Goal: Transaction & Acquisition: Purchase product/service

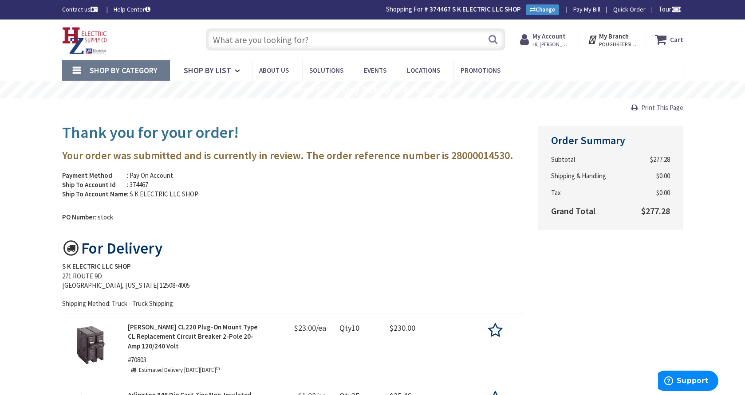
click at [251, 39] on input "text" at bounding box center [356, 39] width 300 height 22
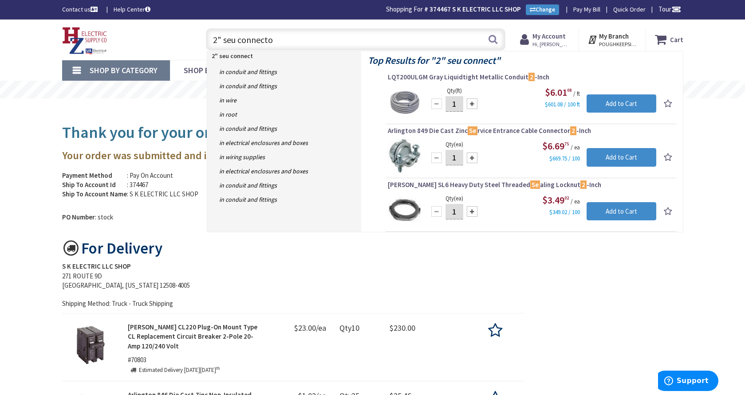
type input "2" seu connector"
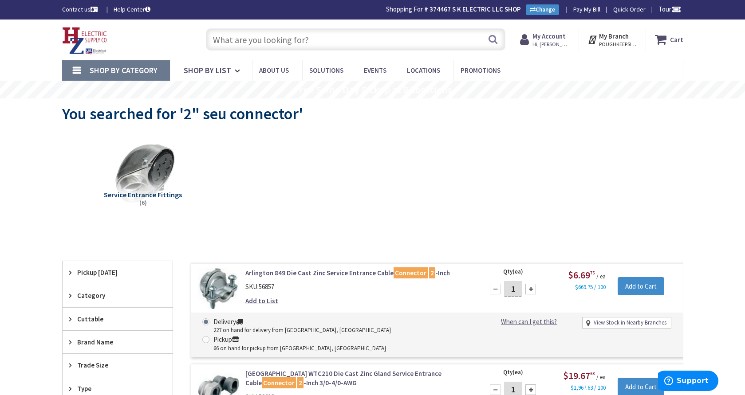
type input "[PERSON_NAME] Corners Rd, [GEOGRAPHIC_DATA], [GEOGRAPHIC_DATA]"
click at [264, 38] on input "text" at bounding box center [356, 39] width 300 height 22
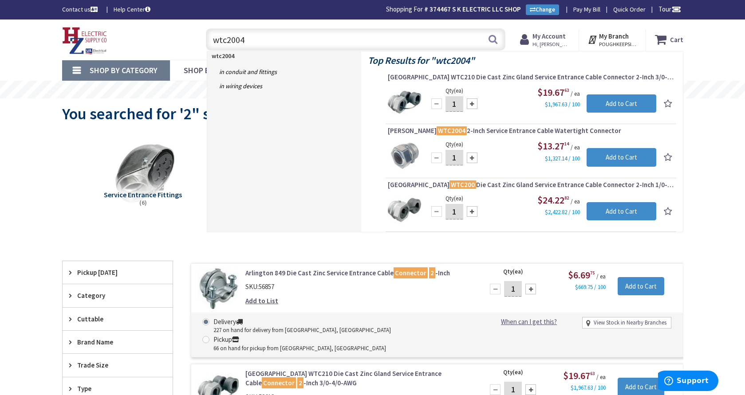
type input "wtc2004"
click at [461, 157] on input "1" at bounding box center [455, 158] width 18 height 16
click at [483, 129] on span "Crouse-Hinds WTC2004 2-Inch Service Entrance Cable Watertight Connector" at bounding box center [531, 130] width 286 height 9
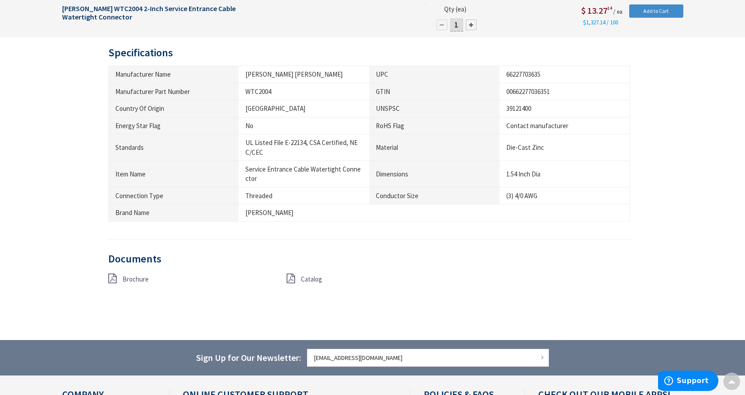
scroll to position [389, 0]
click at [127, 277] on span "Brochure" at bounding box center [135, 279] width 26 height 8
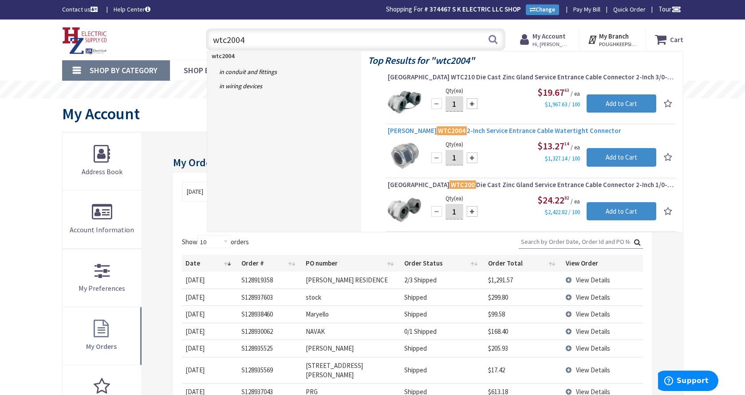
type input "wtc2004"
click at [474, 130] on span "Crouse-Hinds WTC2004 2-Inch Service Entrance Cable Watertight Connector" at bounding box center [531, 130] width 286 height 9
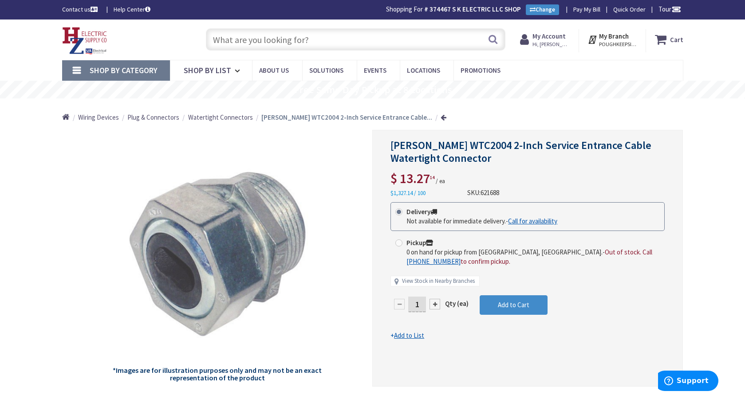
click at [236, 43] on input "text" at bounding box center [356, 39] width 300 height 22
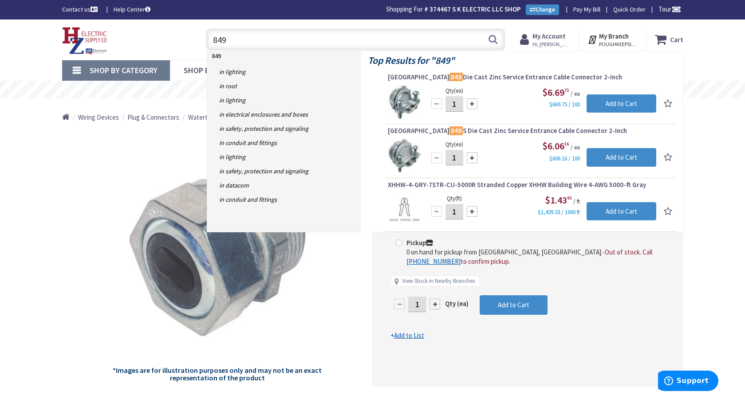
click at [244, 42] on input "849" at bounding box center [356, 39] width 300 height 22
type input "8"
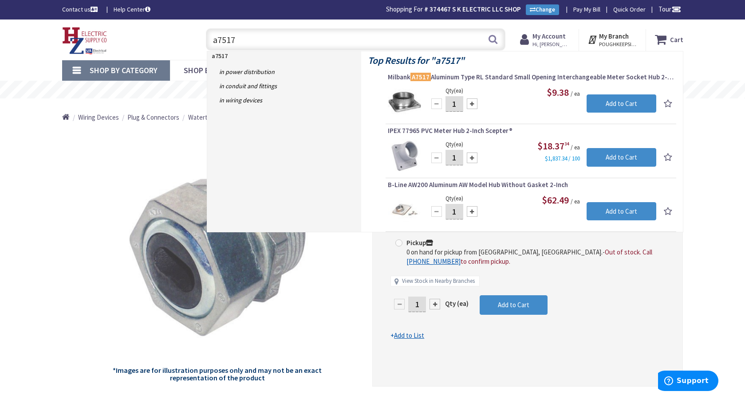
type input "a7517"
click at [458, 106] on input "1" at bounding box center [455, 104] width 18 height 16
type input "10"
click at [617, 104] on input "Add to Cart" at bounding box center [622, 104] width 70 height 19
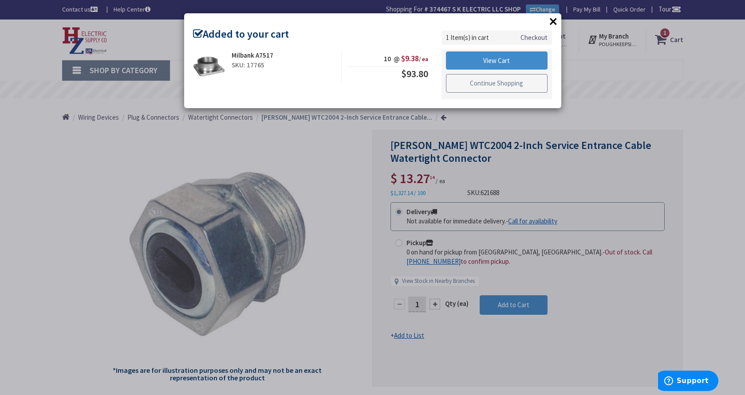
click at [511, 84] on link "Continue Shopping" at bounding box center [497, 83] width 102 height 19
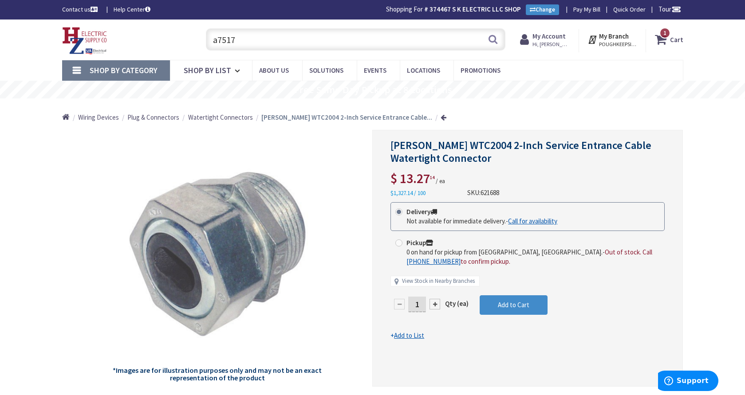
click at [308, 40] on input "a7517" at bounding box center [356, 39] width 300 height 22
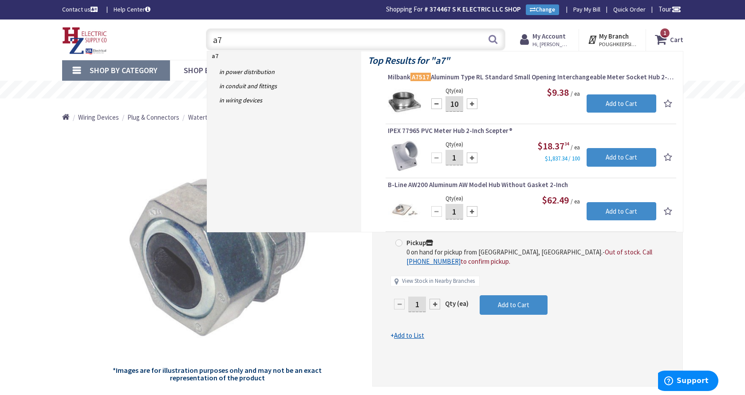
type input "a"
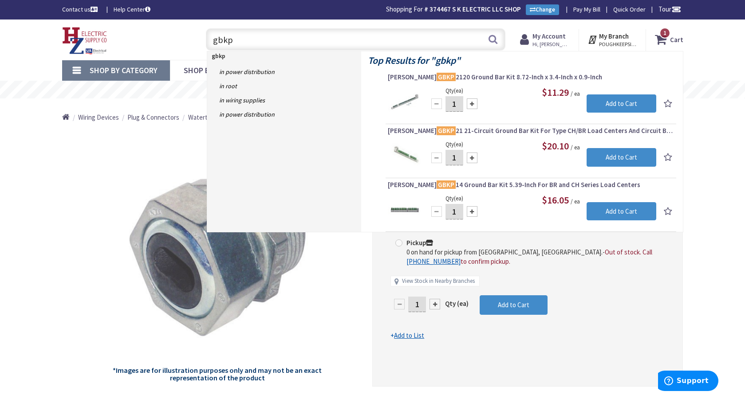
type input "gbkp"
click at [459, 104] on input "1" at bounding box center [455, 104] width 18 height 16
type input "12"
click at [601, 99] on input "Add to Cart" at bounding box center [622, 104] width 70 height 19
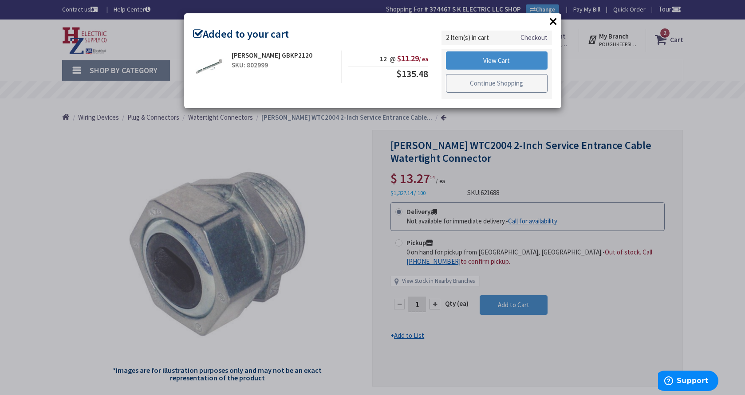
click at [464, 87] on link "Continue Shopping" at bounding box center [497, 83] width 102 height 19
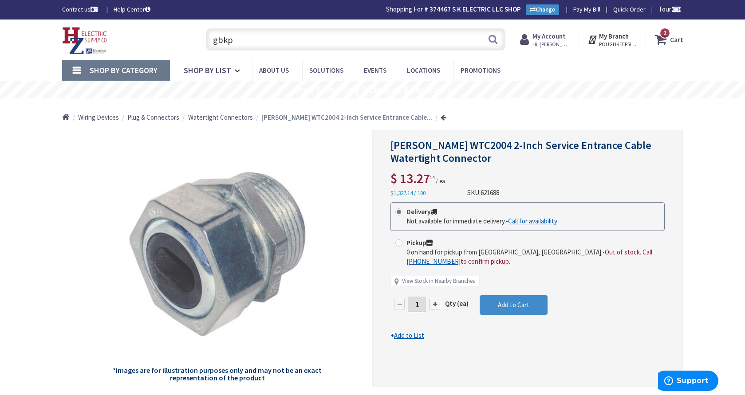
click at [277, 41] on input "gbkp" at bounding box center [356, 39] width 300 height 22
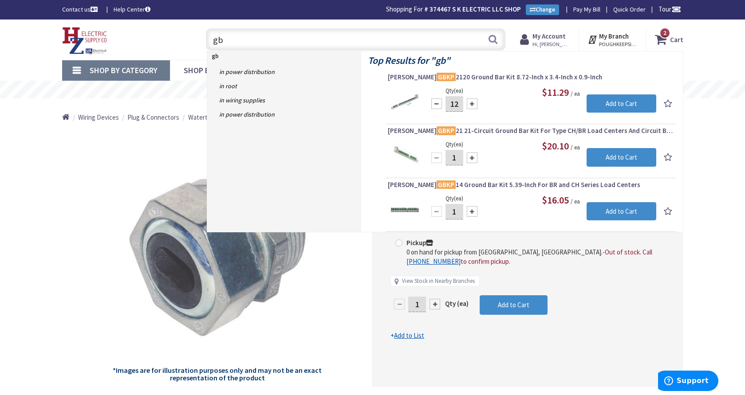
type input "g"
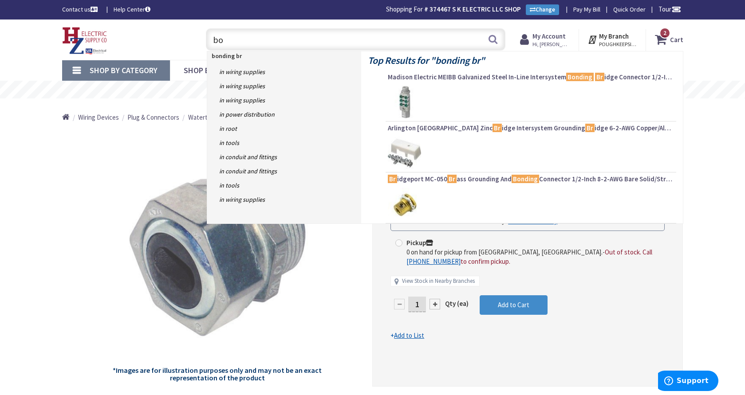
type input "b"
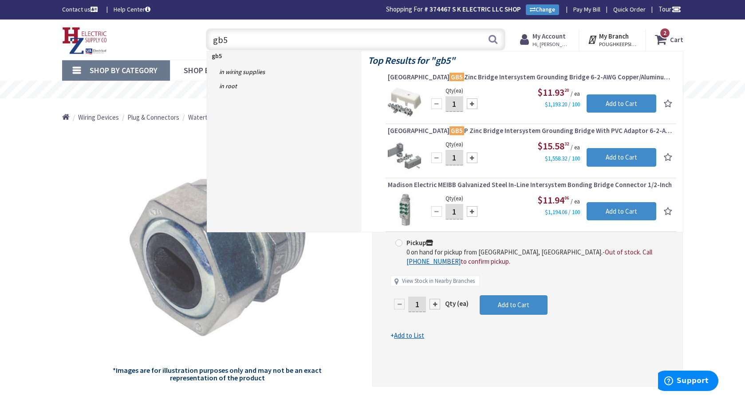
scroll to position [0, 0]
click at [264, 43] on input "gb5" at bounding box center [356, 39] width 300 height 22
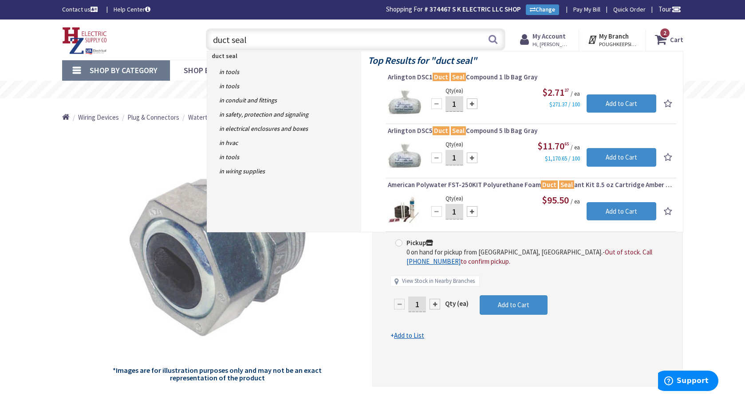
type input "duct seal"
click at [459, 104] on input "1" at bounding box center [455, 104] width 18 height 16
type input "10"
click at [621, 104] on input "Add to Cart" at bounding box center [622, 104] width 70 height 19
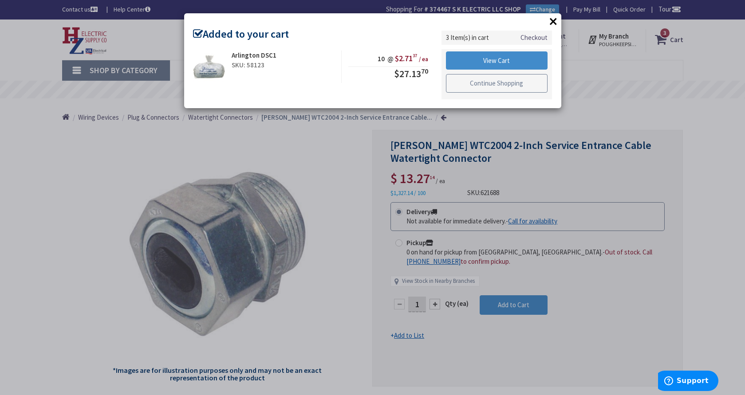
click at [510, 87] on link "Continue Shopping" at bounding box center [497, 83] width 102 height 19
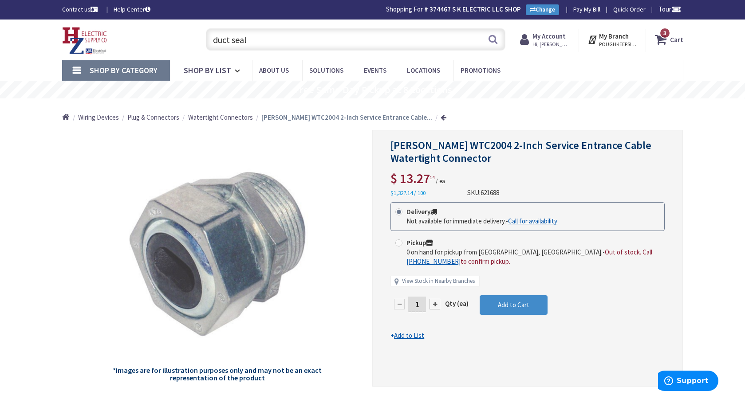
click at [261, 38] on input "duct seal" at bounding box center [356, 39] width 300 height 22
type input "d"
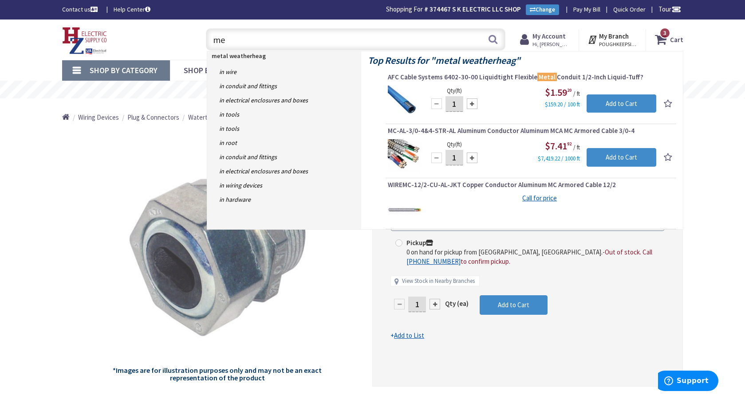
type input "m"
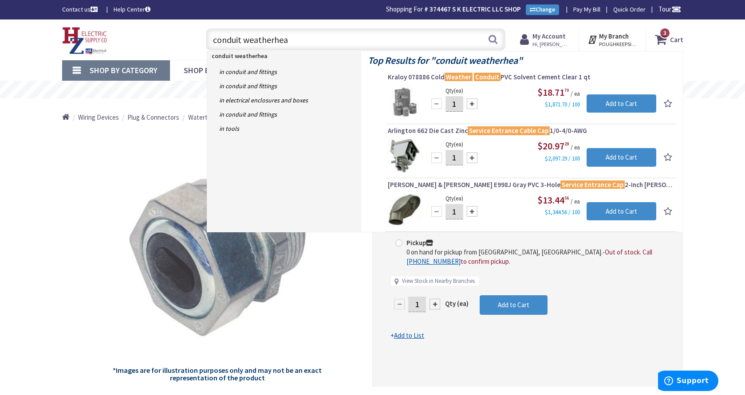
type input "conduit weatherhead"
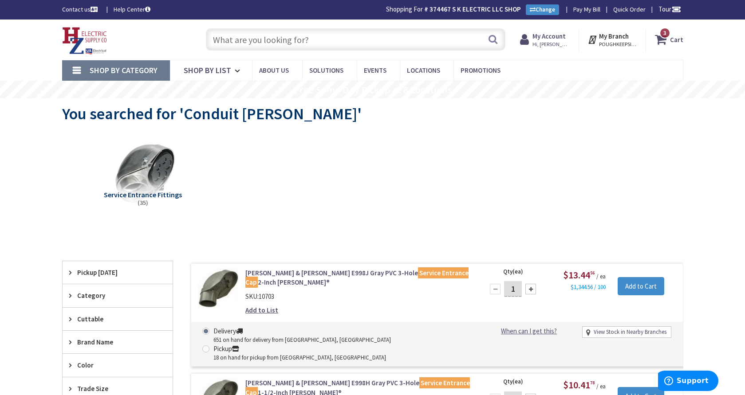
click at [300, 38] on input "text" at bounding box center [356, 39] width 300 height 22
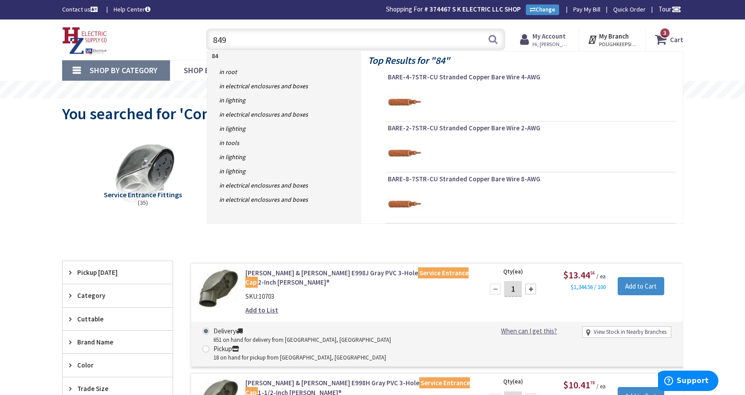
type input "849s"
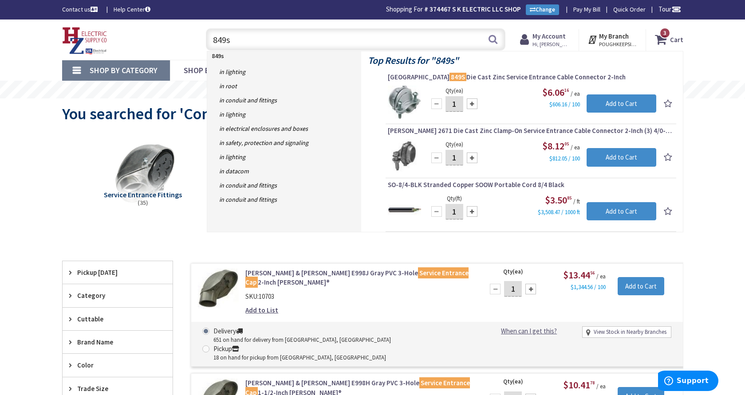
click at [264, 42] on input "849s" at bounding box center [356, 39] width 300 height 22
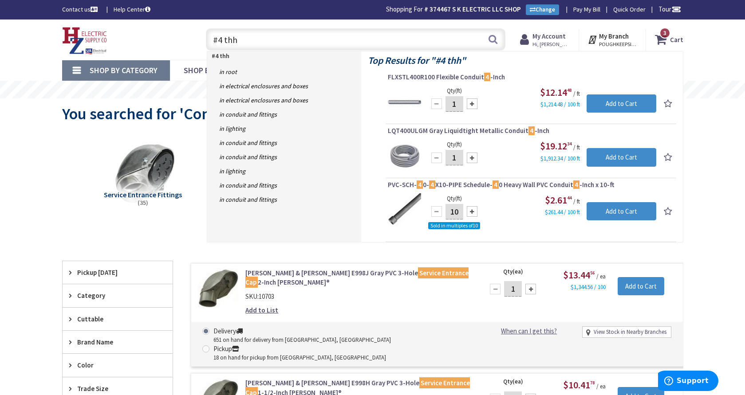
type input "#4 thhn"
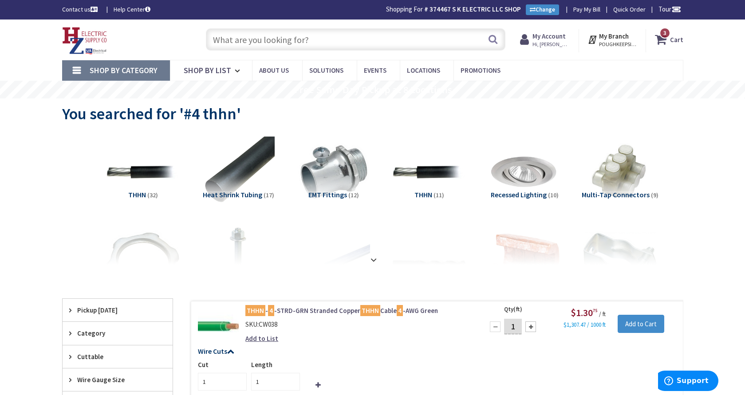
click at [261, 40] on input "text" at bounding box center [356, 39] width 300 height 22
click at [235, 41] on input "text" at bounding box center [356, 39] width 300 height 22
click at [229, 36] on input "text" at bounding box center [356, 39] width 300 height 22
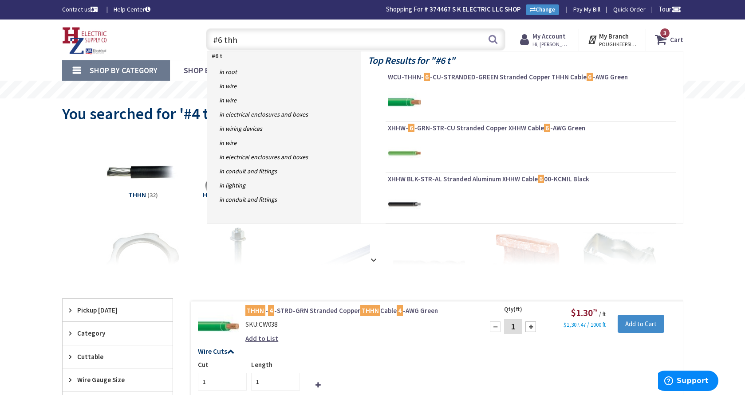
type input "#6 thhn"
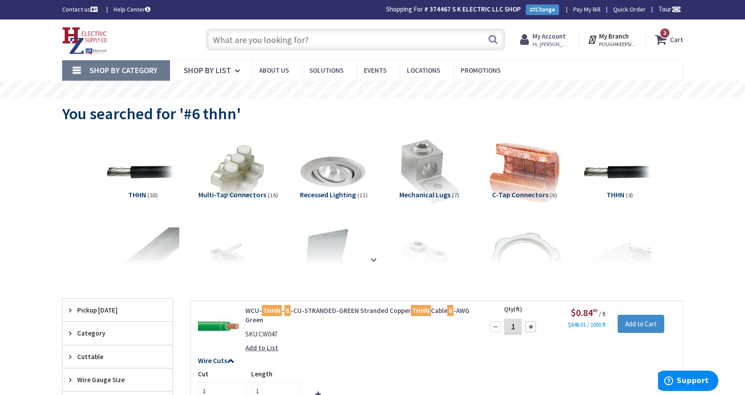
click at [254, 43] on input "text" at bounding box center [356, 39] width 300 height 22
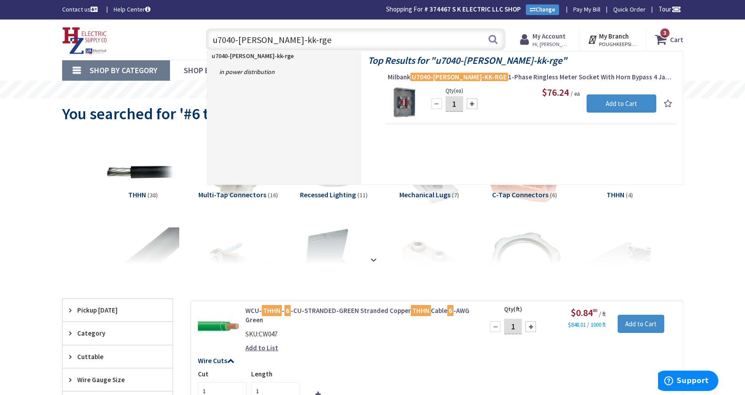
click at [289, 39] on input "u7040-[PERSON_NAME]-kk-rge" at bounding box center [356, 39] width 300 height 22
type input "u"
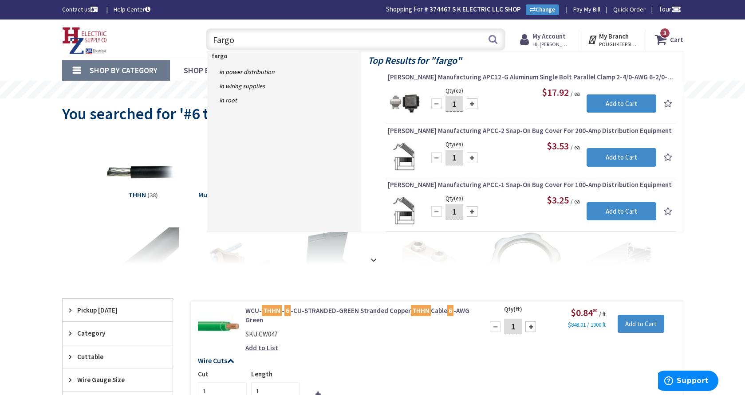
type input "Fargo"
click at [459, 105] on input "1" at bounding box center [455, 104] width 18 height 16
type input "2"
type input "1"
click at [252, 44] on input "Fargo" at bounding box center [356, 39] width 300 height 22
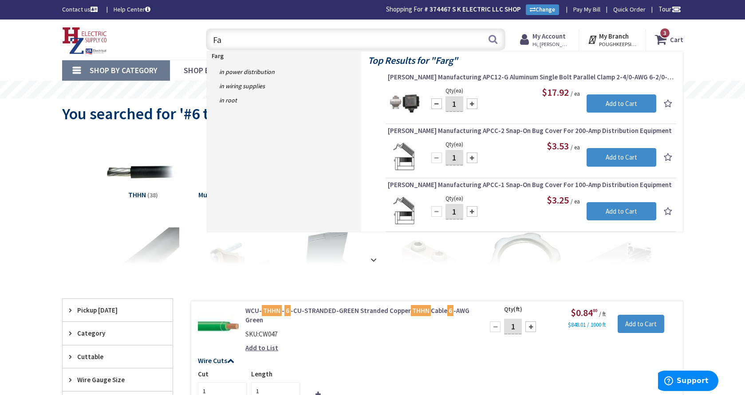
type input "F"
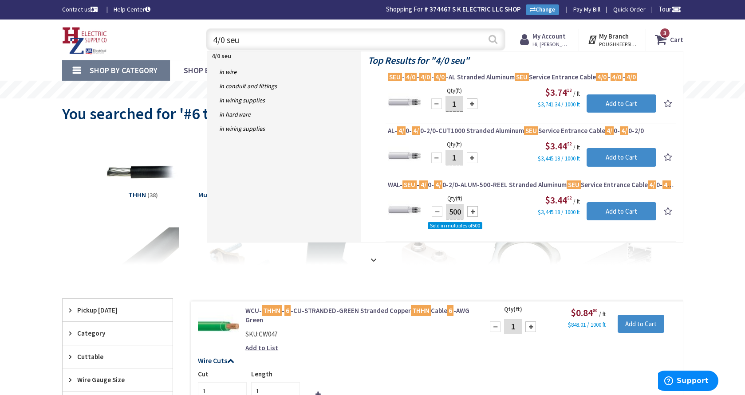
type input "4/0 seu"
click at [495, 42] on button "Search" at bounding box center [493, 39] width 12 height 20
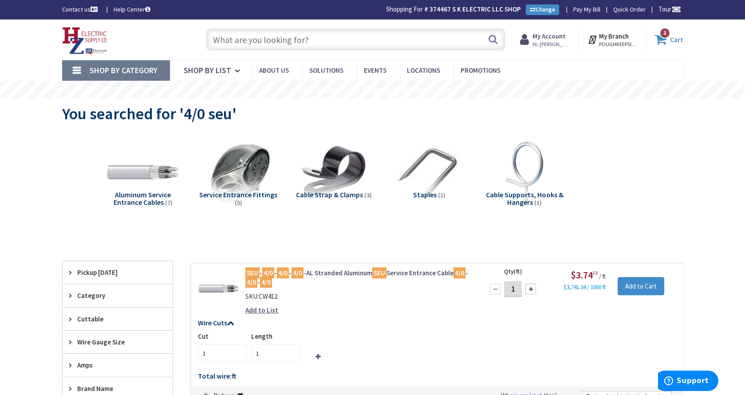
click at [664, 39] on icon at bounding box center [662, 40] width 15 height 16
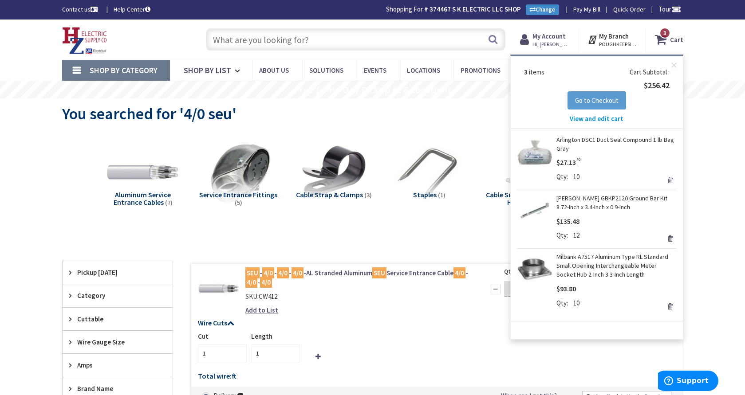
click at [608, 103] on span "Go to Checkout" at bounding box center [596, 100] width 43 height 8
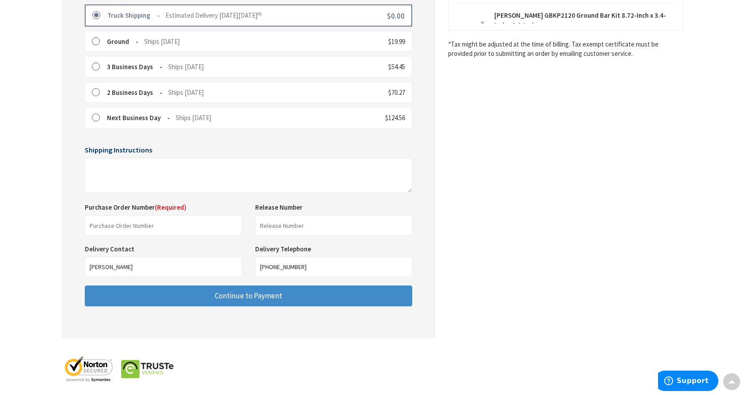
scroll to position [256, 0]
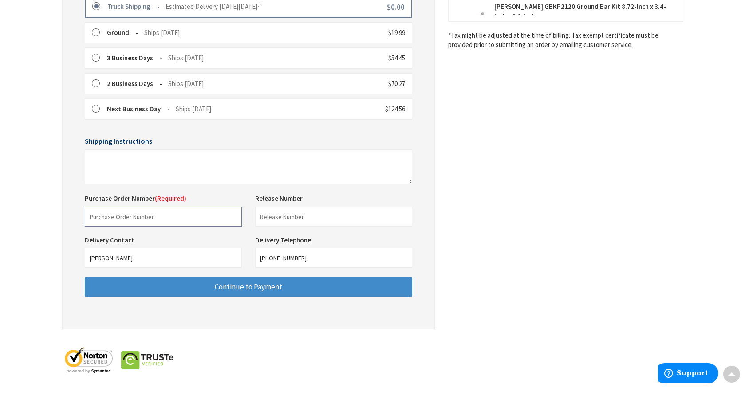
click at [178, 214] on input "text" at bounding box center [163, 224] width 157 height 20
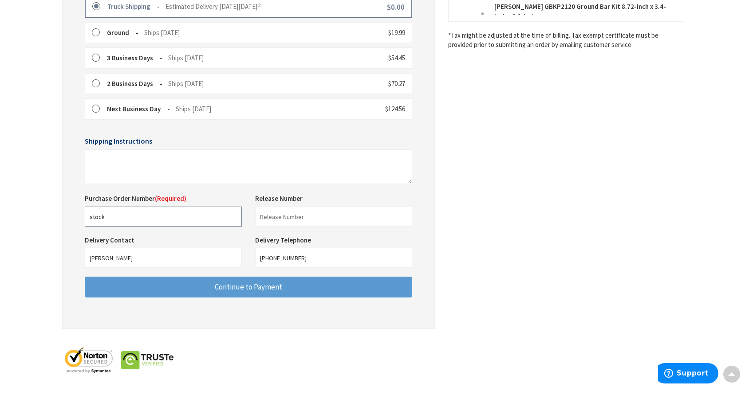
type input "stock"
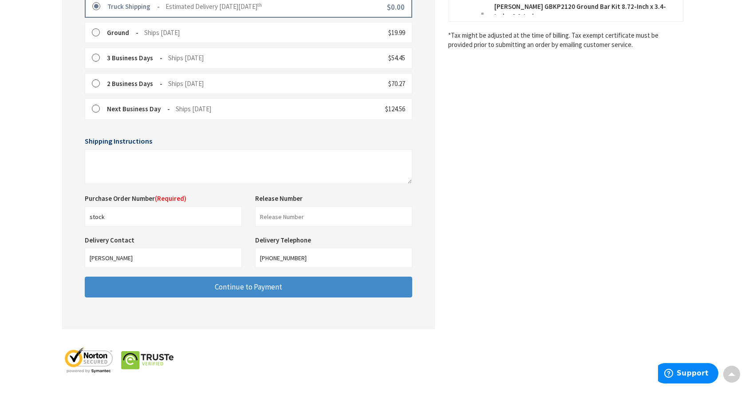
click at [239, 290] on span "Continue to Payment" at bounding box center [248, 295] width 67 height 10
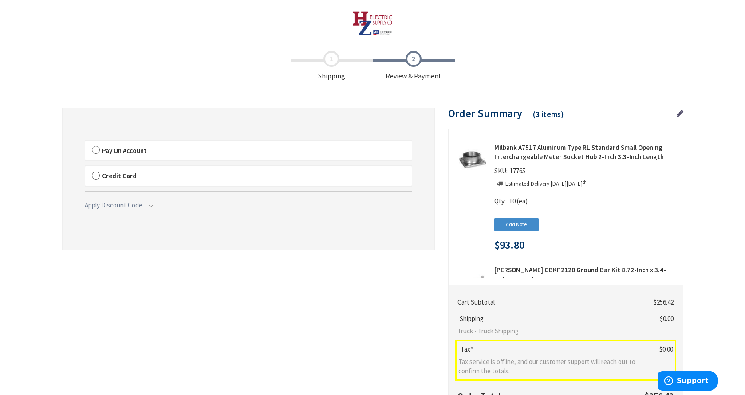
click at [94, 149] on label "Pay On Account" at bounding box center [248, 151] width 327 height 20
click at [85, 142] on input "Pay On Account" at bounding box center [85, 142] width 0 height 0
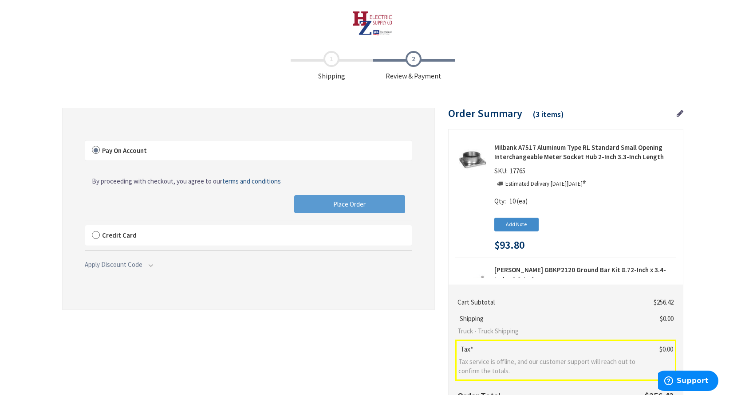
click at [330, 199] on button "Place Order" at bounding box center [349, 204] width 111 height 19
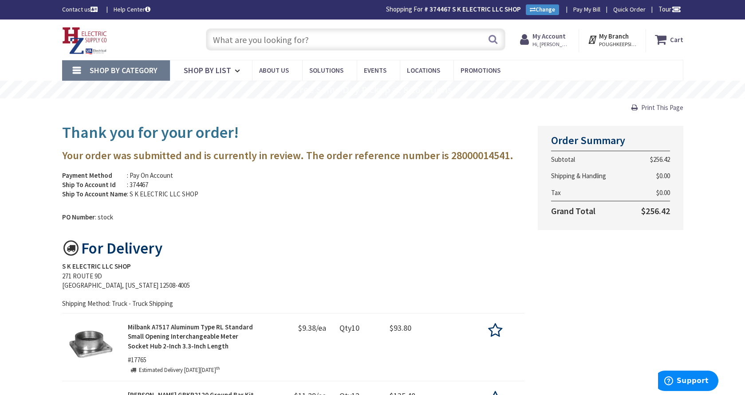
click at [281, 39] on input "text" at bounding box center [356, 39] width 300 height 22
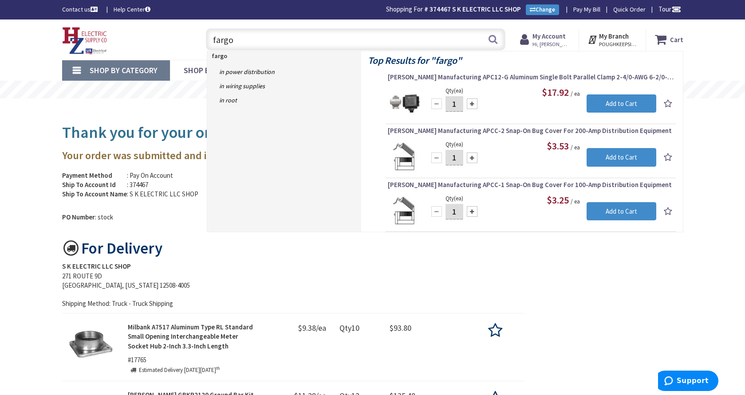
click at [280, 39] on input "fargo" at bounding box center [356, 39] width 300 height 22
type input "f"
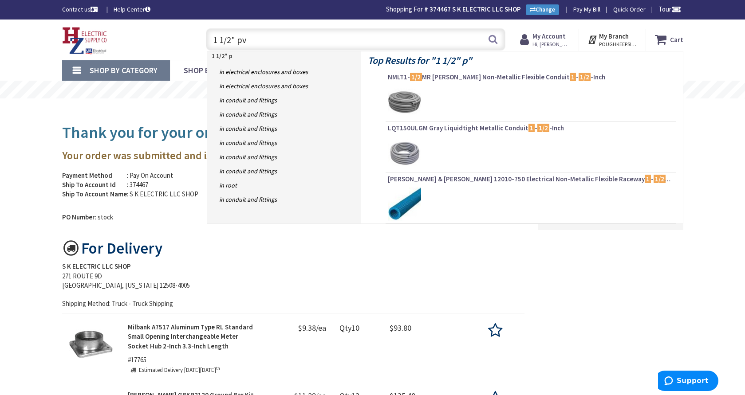
type input "1 1/2" pvc"
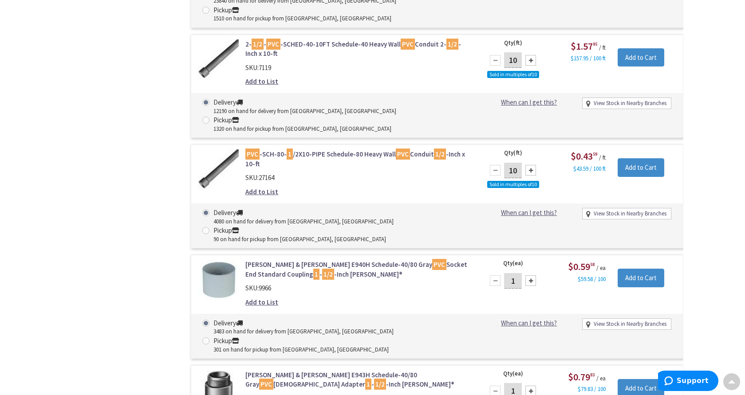
scroll to position [819, 0]
click at [517, 273] on input "1" at bounding box center [513, 281] width 18 height 16
type input "4"
click at [655, 269] on input "Add to Cart" at bounding box center [641, 278] width 47 height 19
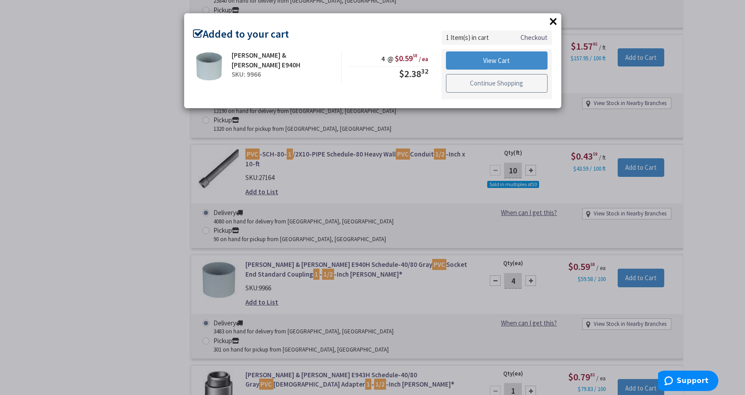
click at [483, 87] on link "Continue Shopping" at bounding box center [497, 83] width 102 height 19
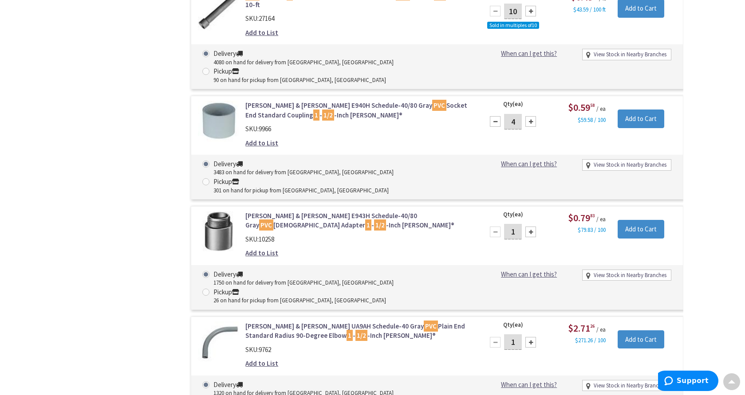
scroll to position [984, 0]
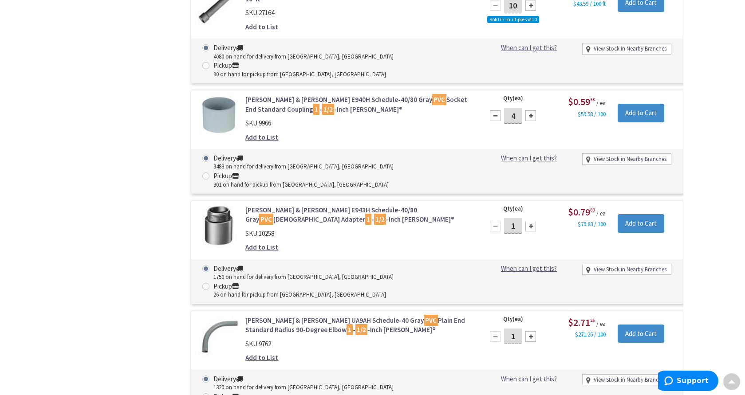
type input "2"
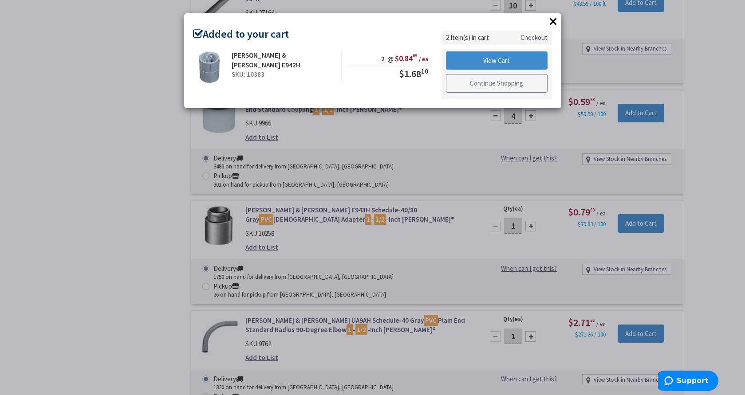
click at [488, 84] on link "Continue Shopping" at bounding box center [497, 83] width 102 height 19
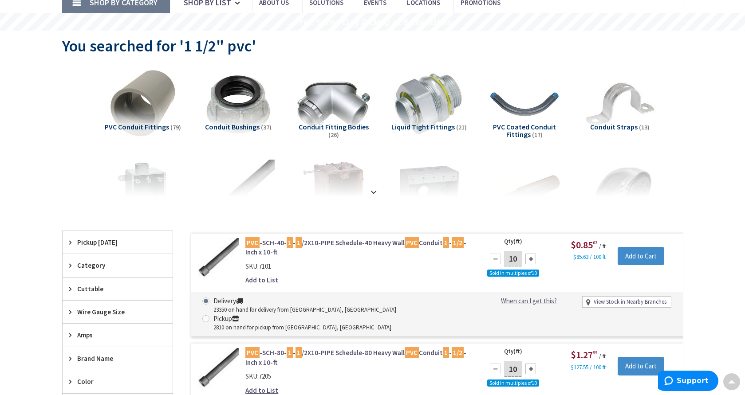
scroll to position [0, 0]
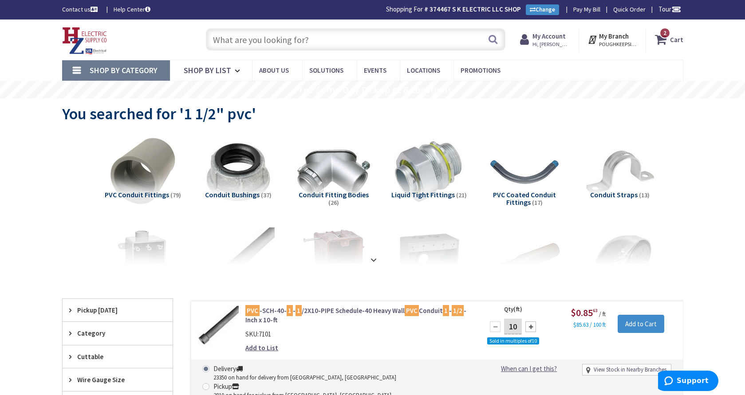
click at [295, 39] on input "text" at bounding box center [356, 39] width 300 height 22
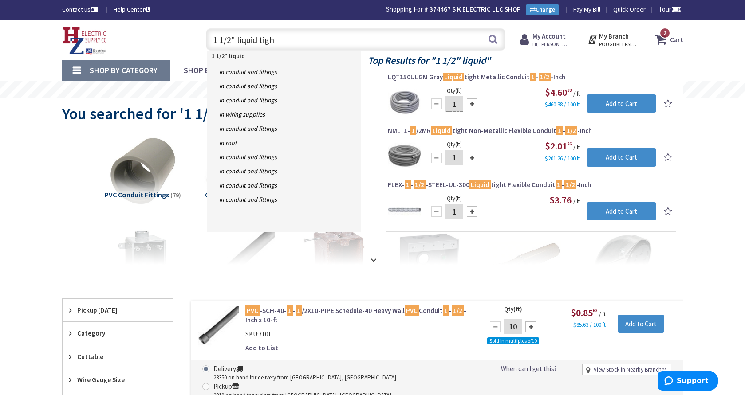
type input "1 1/2" liquid tight"
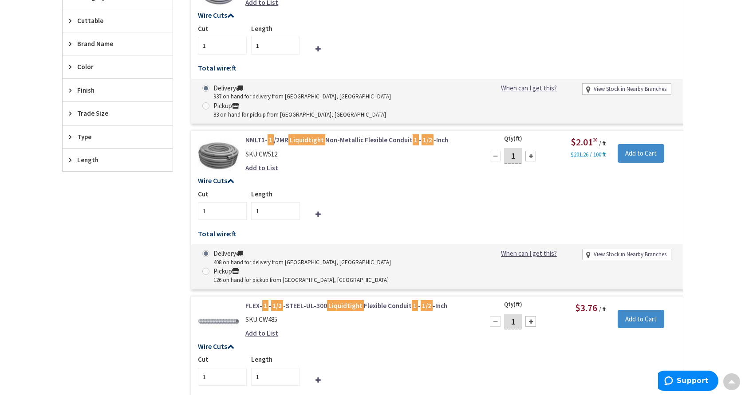
scroll to position [390, 0]
drag, startPoint x: 272, startPoint y: 194, endPoint x: 300, endPoint y: 194, distance: 28.0
click at [272, 202] on input "1" at bounding box center [275, 211] width 49 height 18
type input "12"
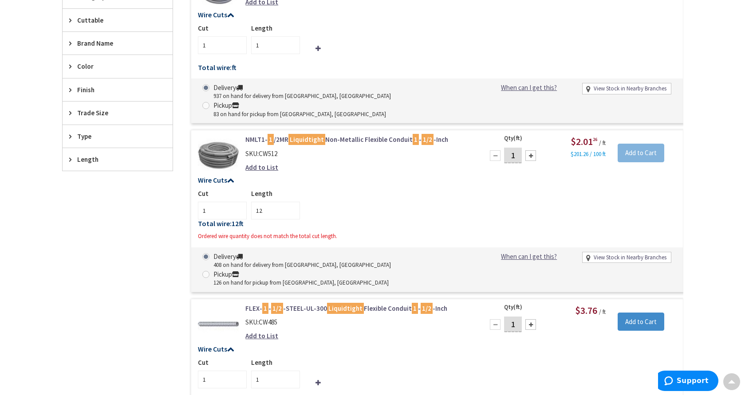
click at [519, 148] on input "1" at bounding box center [513, 156] width 18 height 16
type input "12"
click at [515, 189] on div "Cut 1 Length 12" at bounding box center [437, 204] width 478 height 31
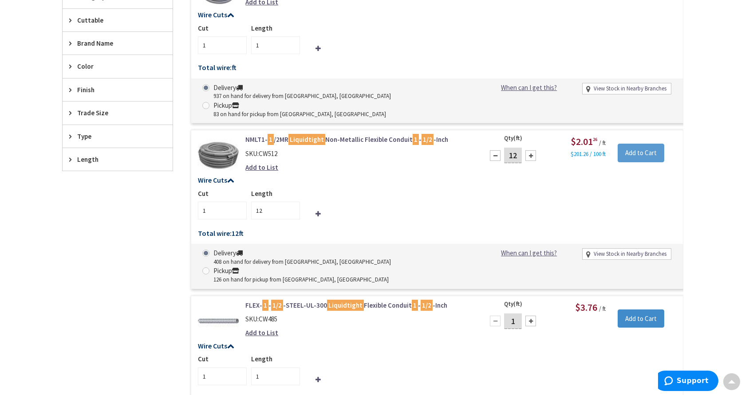
click at [643, 144] on input "Add to Cart" at bounding box center [641, 153] width 47 height 19
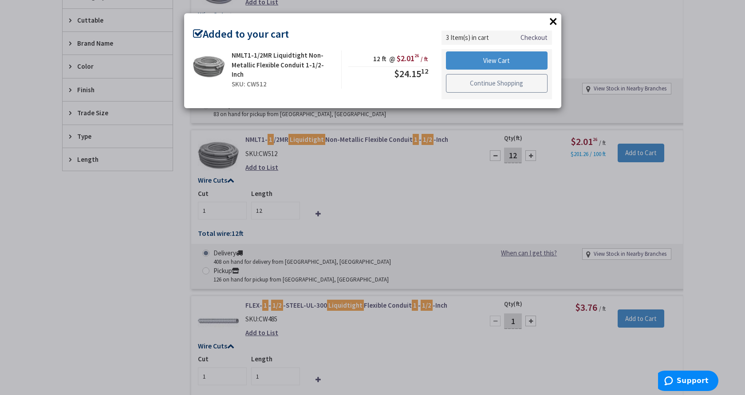
click at [507, 82] on link "Continue Shopping" at bounding box center [497, 83] width 102 height 19
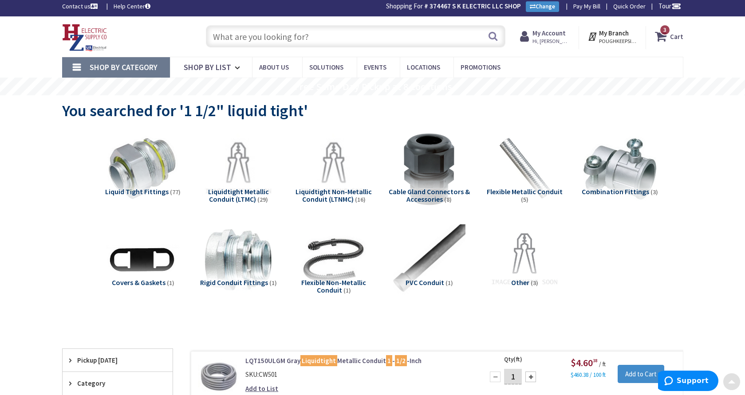
scroll to position [0, 0]
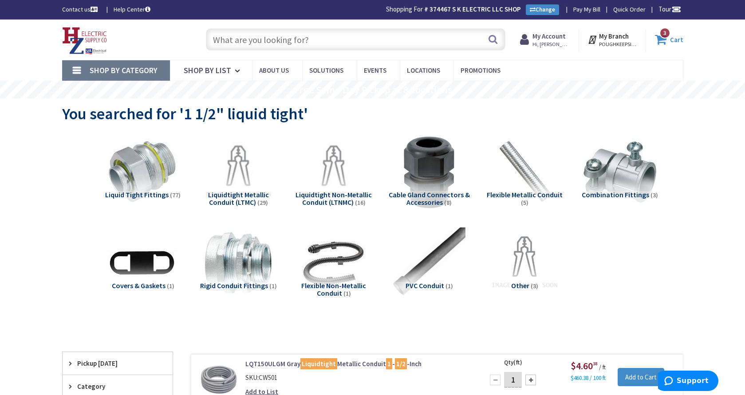
click at [664, 38] on span "3 3 items" at bounding box center [664, 33] width 11 height 11
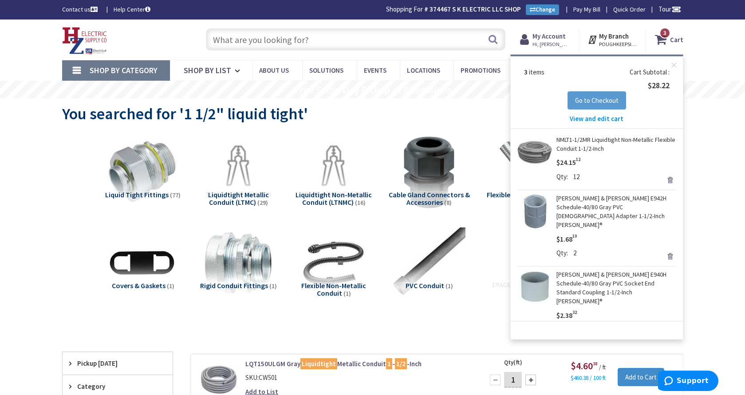
click at [597, 99] on span "Go to Checkout" at bounding box center [596, 100] width 43 height 8
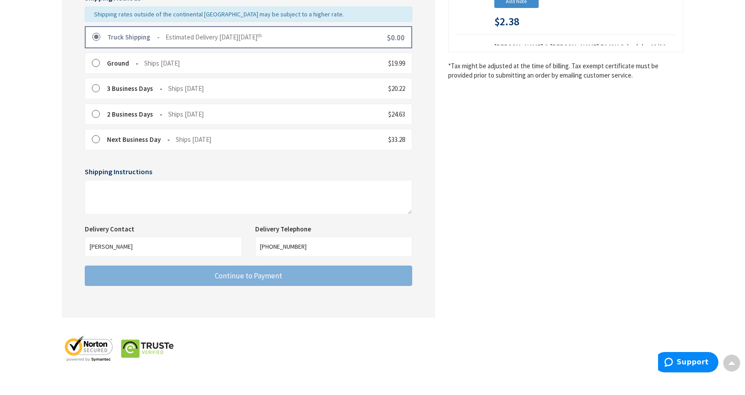
scroll to position [233, 0]
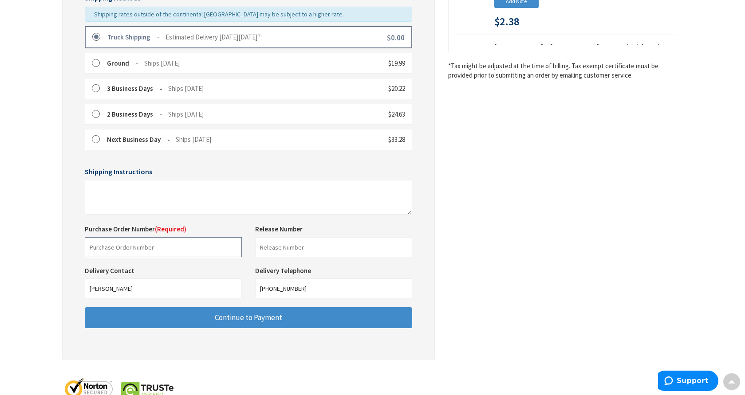
click at [217, 240] on input "text" at bounding box center [163, 247] width 157 height 20
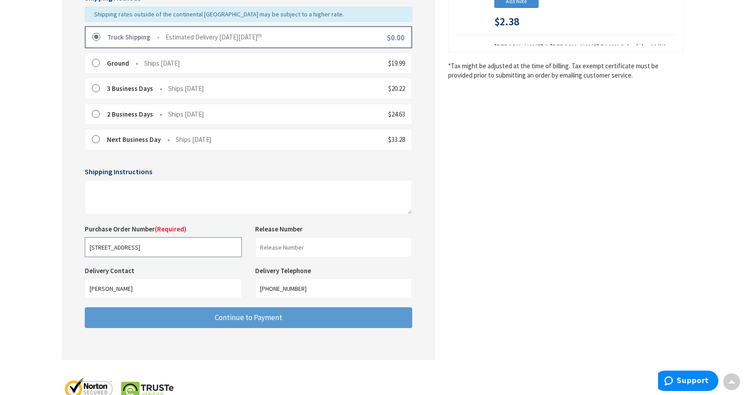
type input "44 schoolhouse rd"
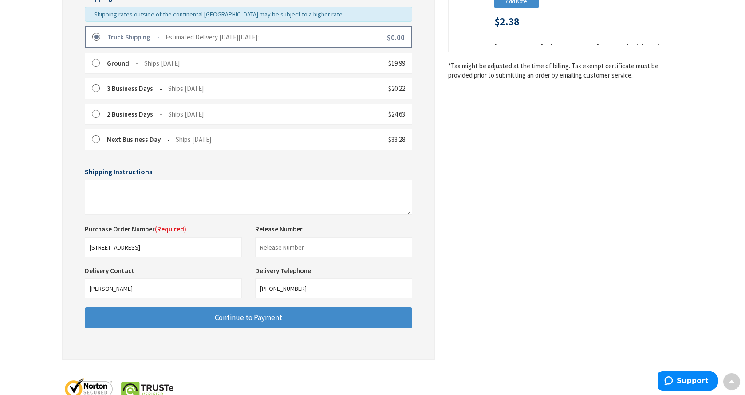
click at [214, 314] on button "Continue to Payment" at bounding box center [248, 318] width 327 height 21
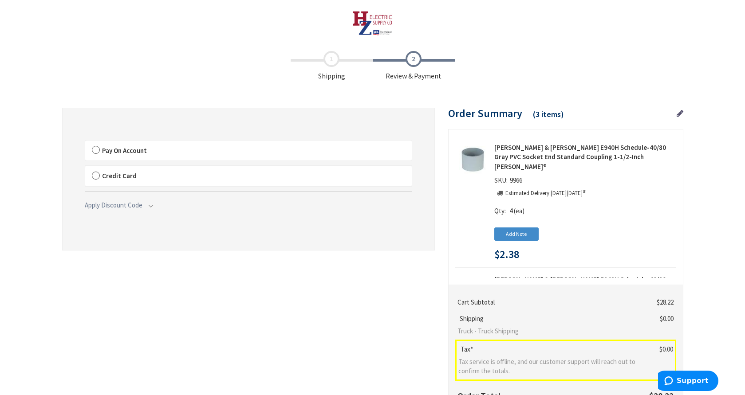
click at [98, 150] on label "Pay On Account" at bounding box center [248, 151] width 327 height 20
click at [85, 142] on input "Pay On Account" at bounding box center [85, 142] width 0 height 0
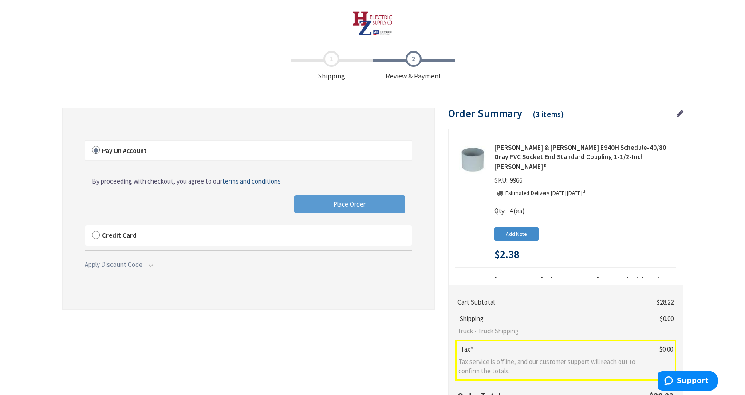
click at [312, 205] on button "Place Order" at bounding box center [349, 204] width 111 height 19
